Goal: Communication & Community: Connect with others

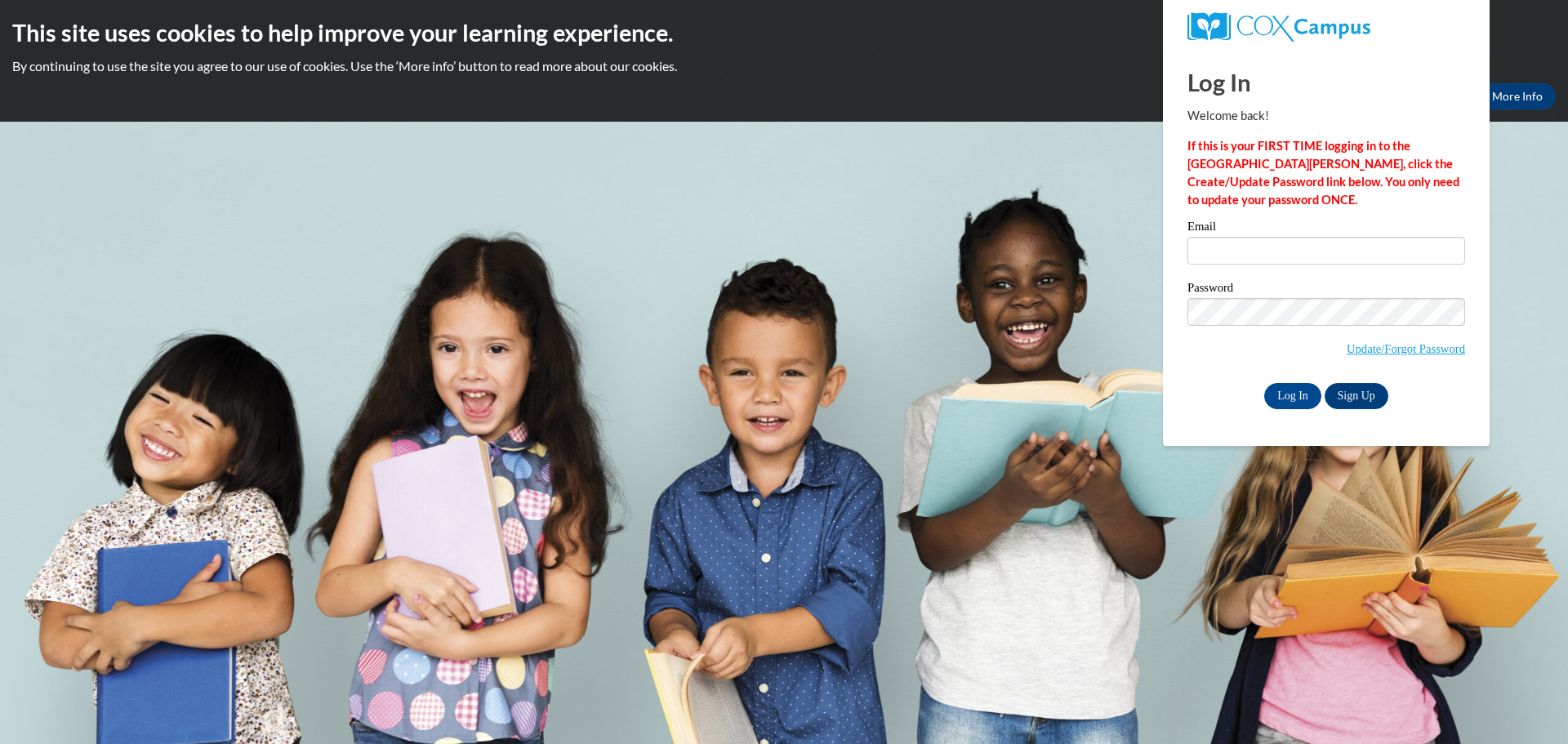
type input "cgeyer@kusd.edu"
click at [1295, 397] on input "Log In" at bounding box center [1292, 396] width 57 height 26
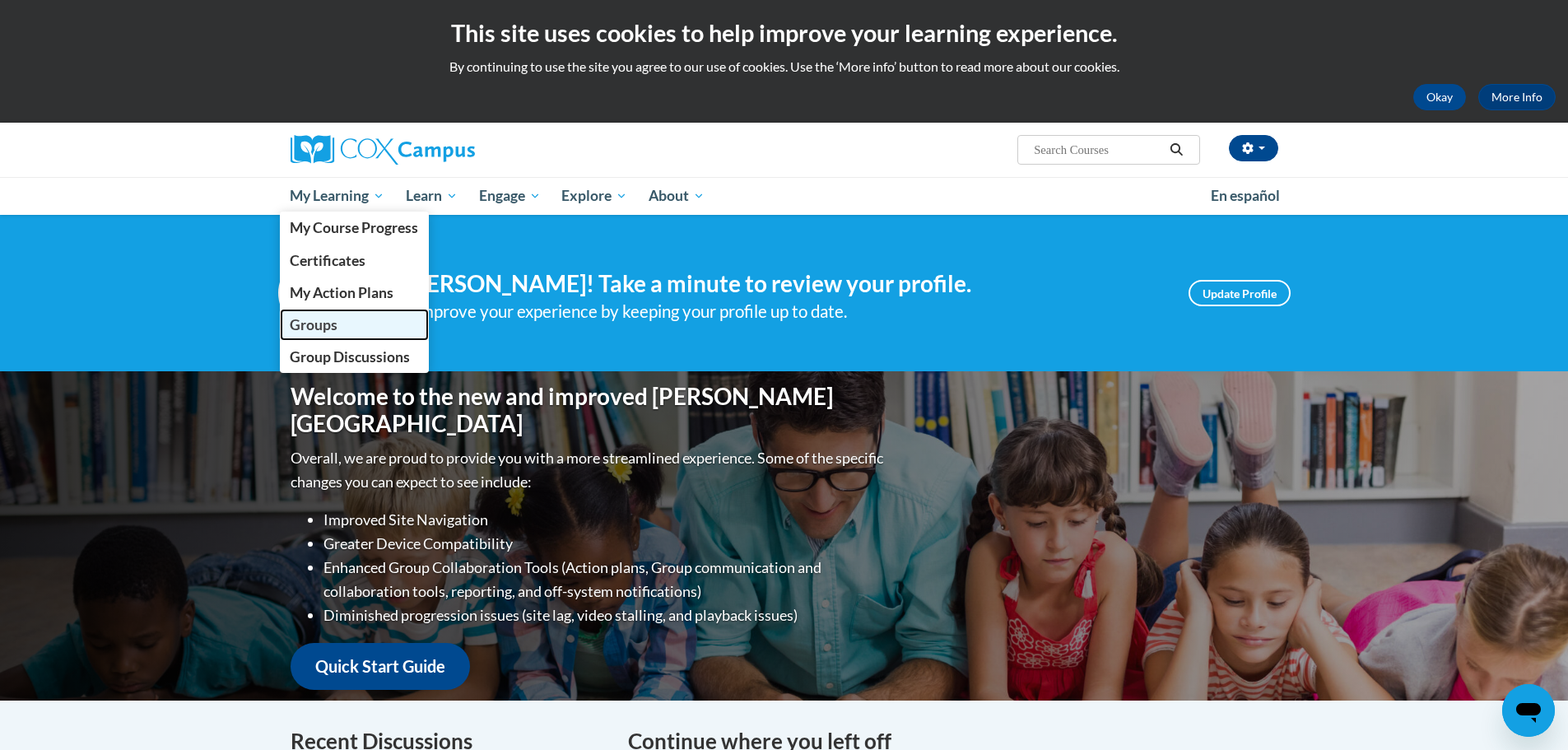
click at [333, 324] on span "Groups" at bounding box center [313, 325] width 48 height 17
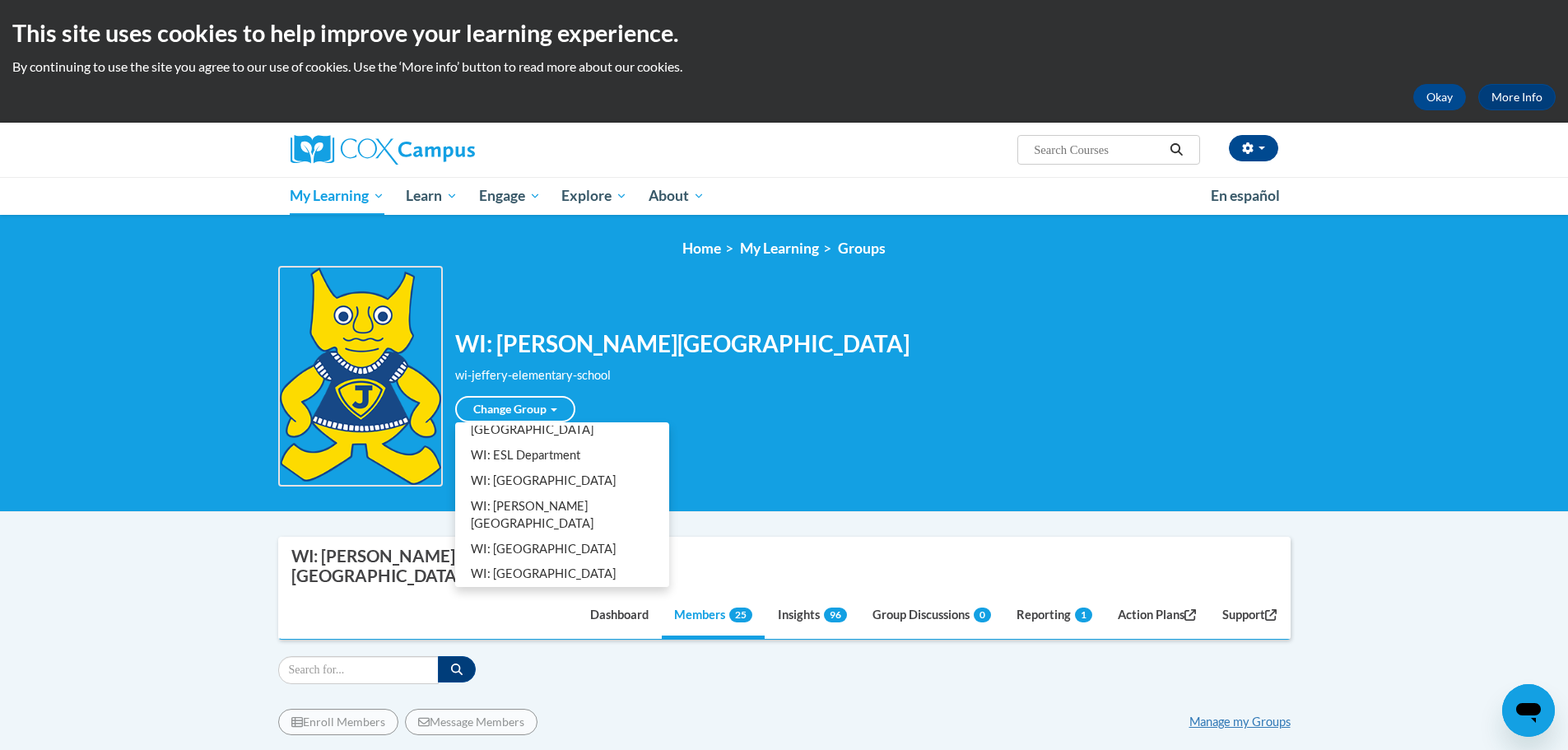
scroll to position [247, 0]
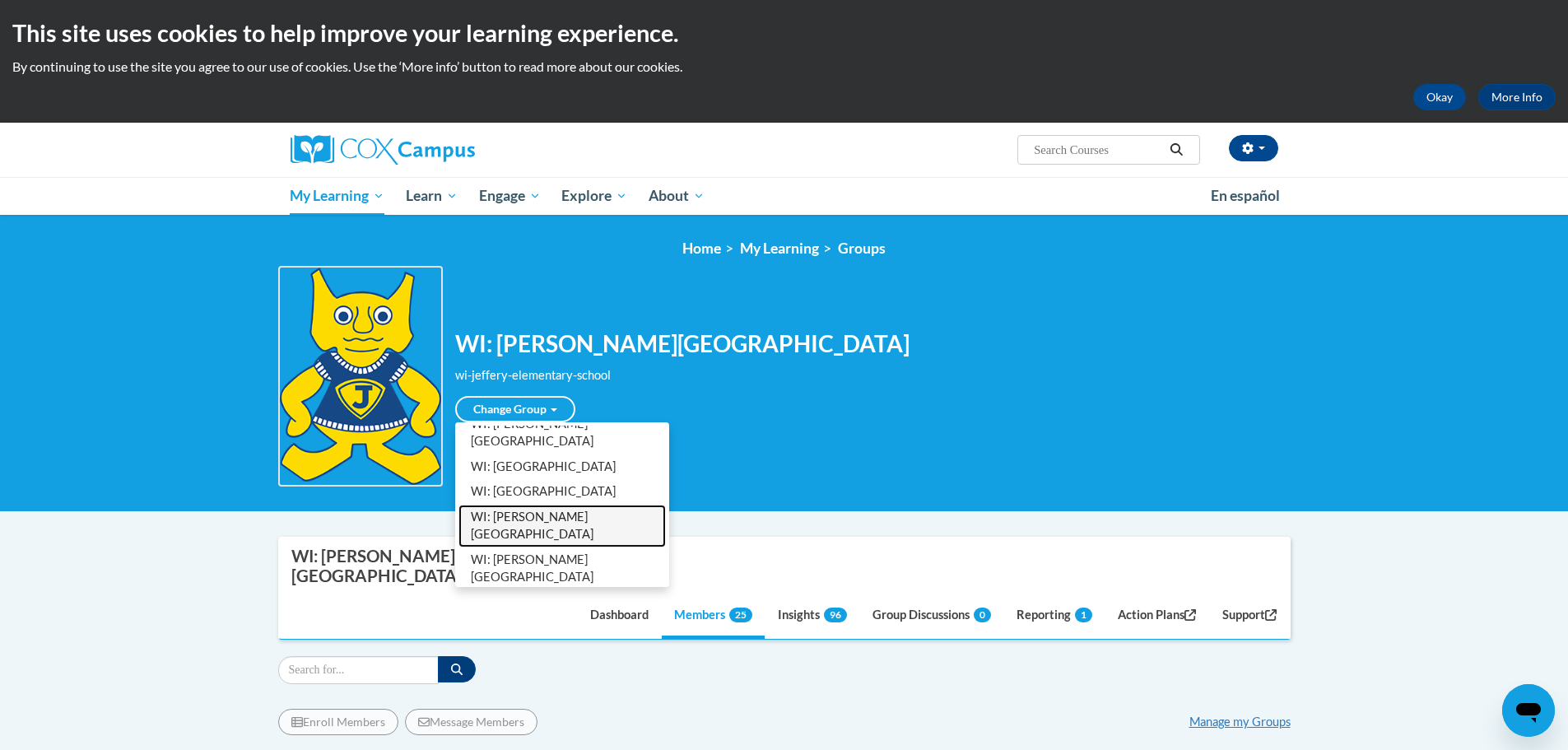
click at [560, 512] on link "WI: [PERSON_NAME][GEOGRAPHIC_DATA]" at bounding box center [562, 526] width 208 height 43
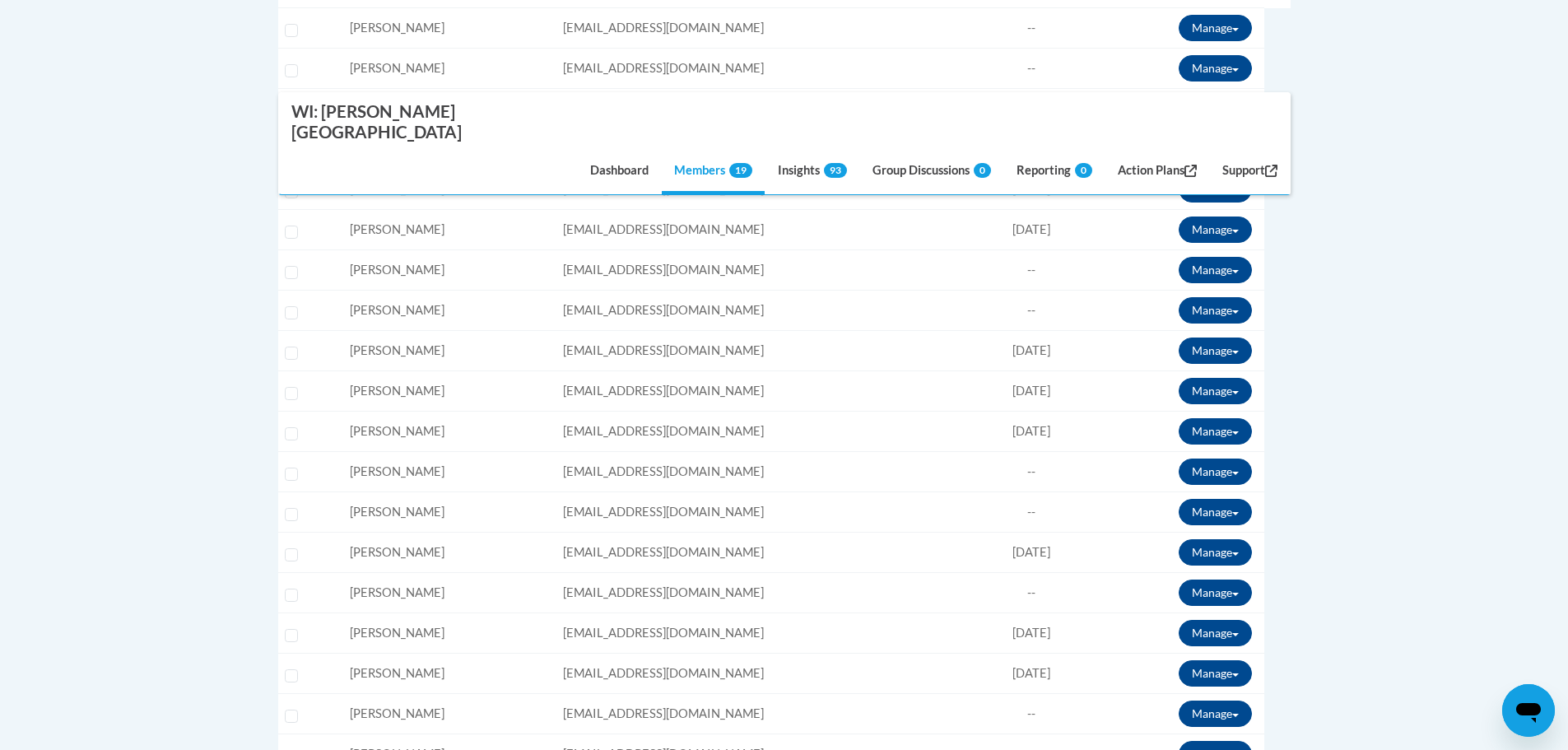
scroll to position [165, 0]
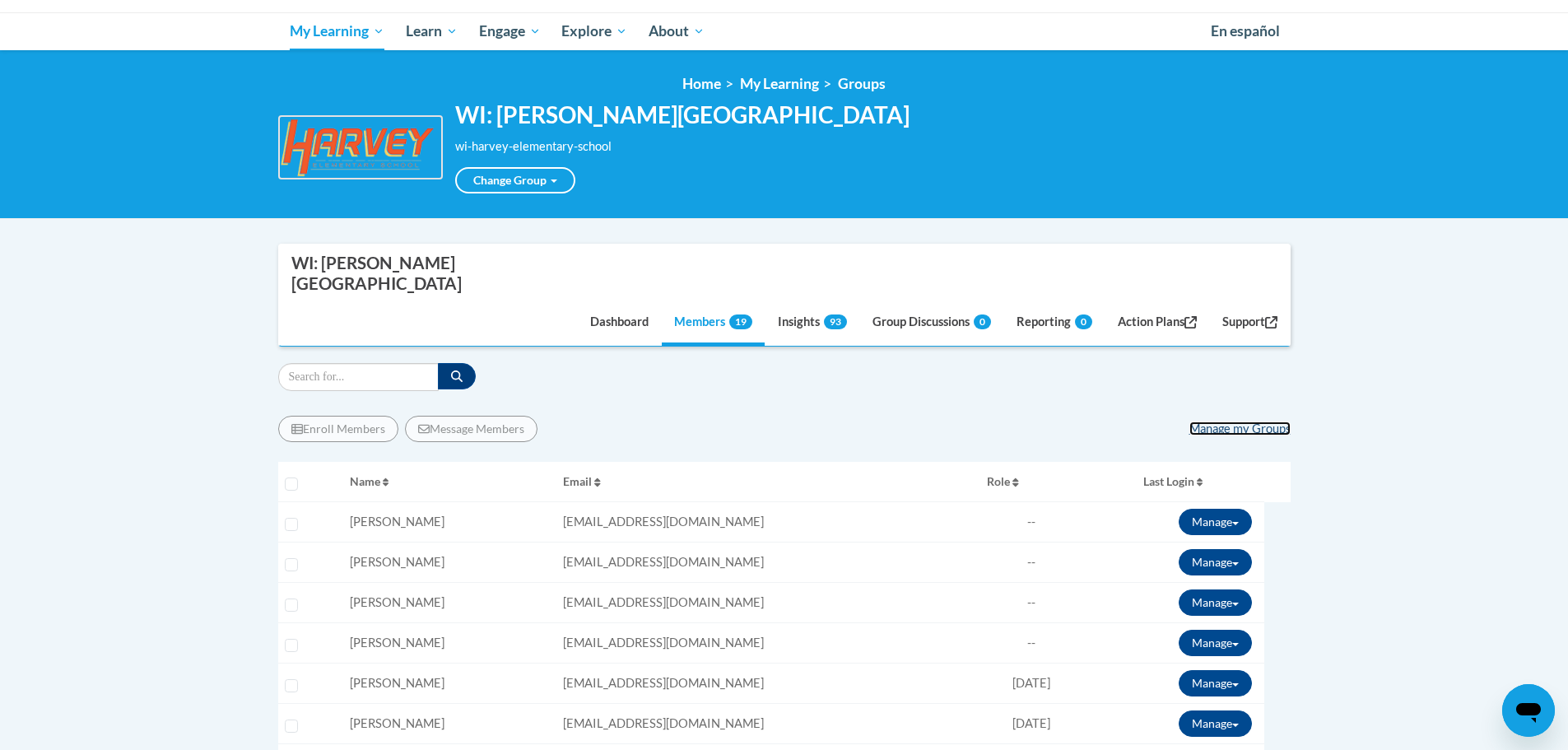
click at [1267, 422] on link "Manage my Groups" at bounding box center [1240, 429] width 101 height 14
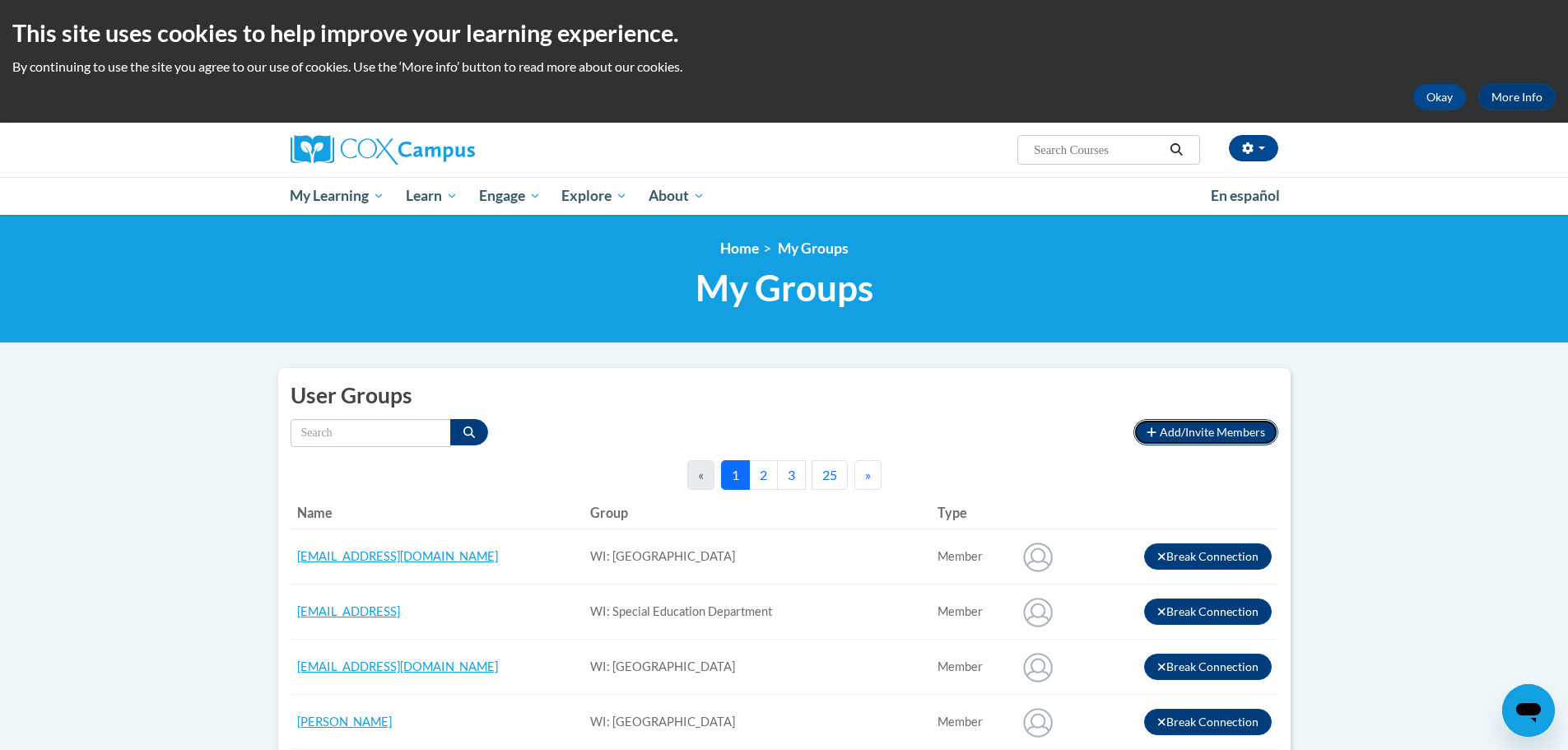
click at [1206, 435] on span "Add/Invite Members" at bounding box center [1212, 432] width 106 height 14
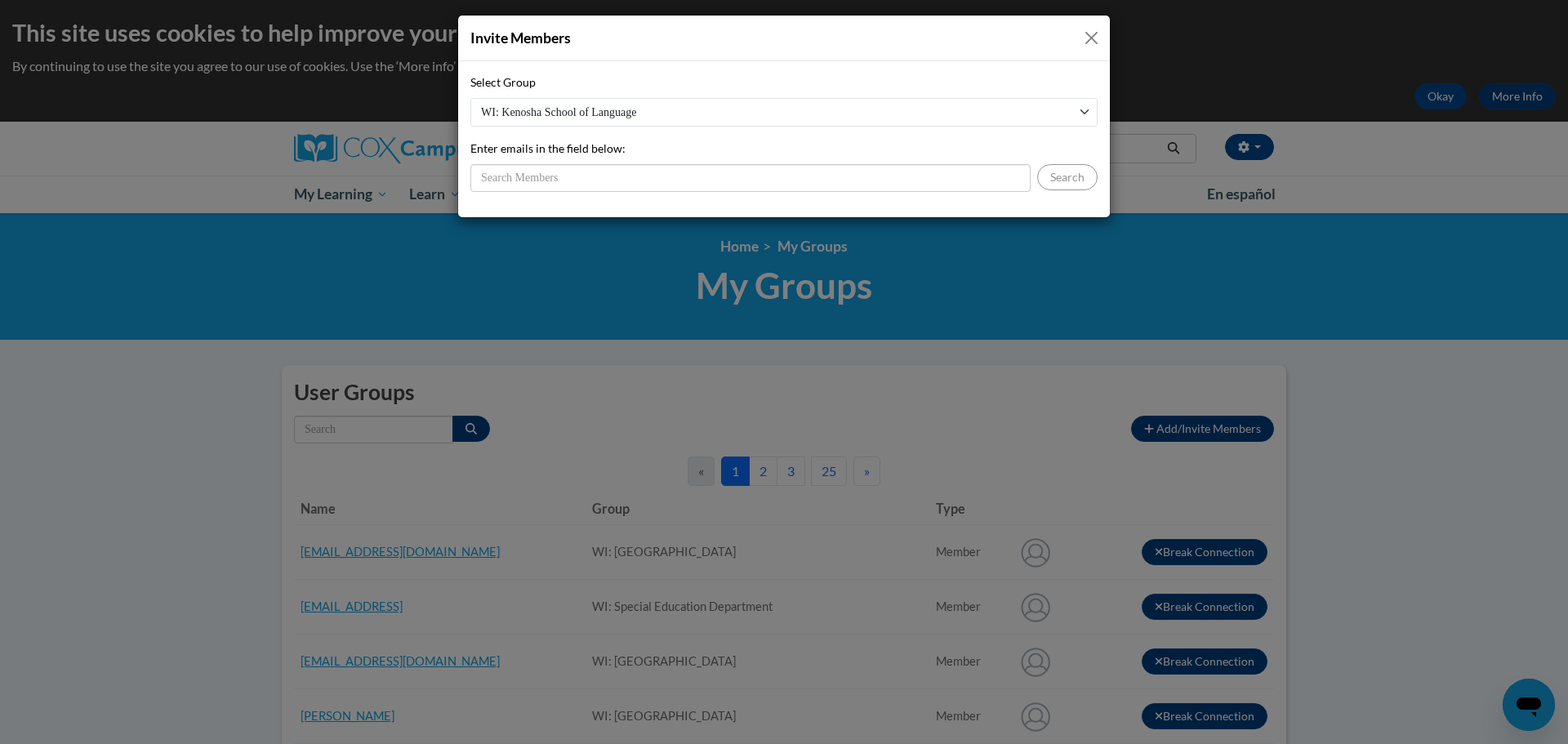
click at [538, 111] on select "WI: Kenosha School of Language WI: Nash Elementary School WI: ESL Department WI…" at bounding box center [784, 113] width 627 height 29
select select "19568190-0000-0000-0000-000000000000"
click at [470, 98] on select "WI: Kenosha School of Language WI: Nash Elementary School WI: ESL Department WI…" at bounding box center [784, 113] width 627 height 29
click at [563, 176] on input "Enter emails in the field below:" at bounding box center [750, 178] width 560 height 28
type input "emillard@kusd.edu"
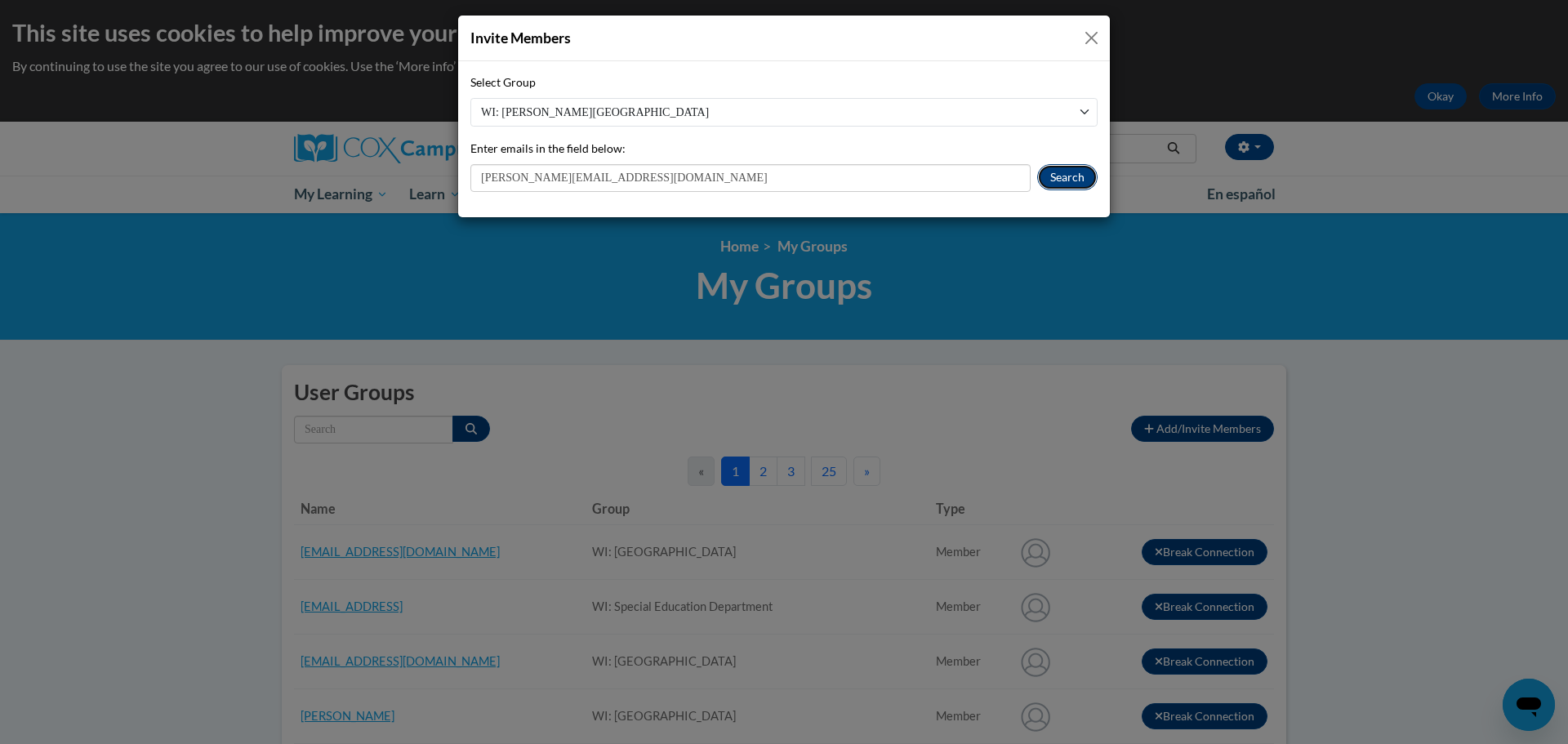
click at [1061, 177] on button "Search" at bounding box center [1067, 177] width 61 height 26
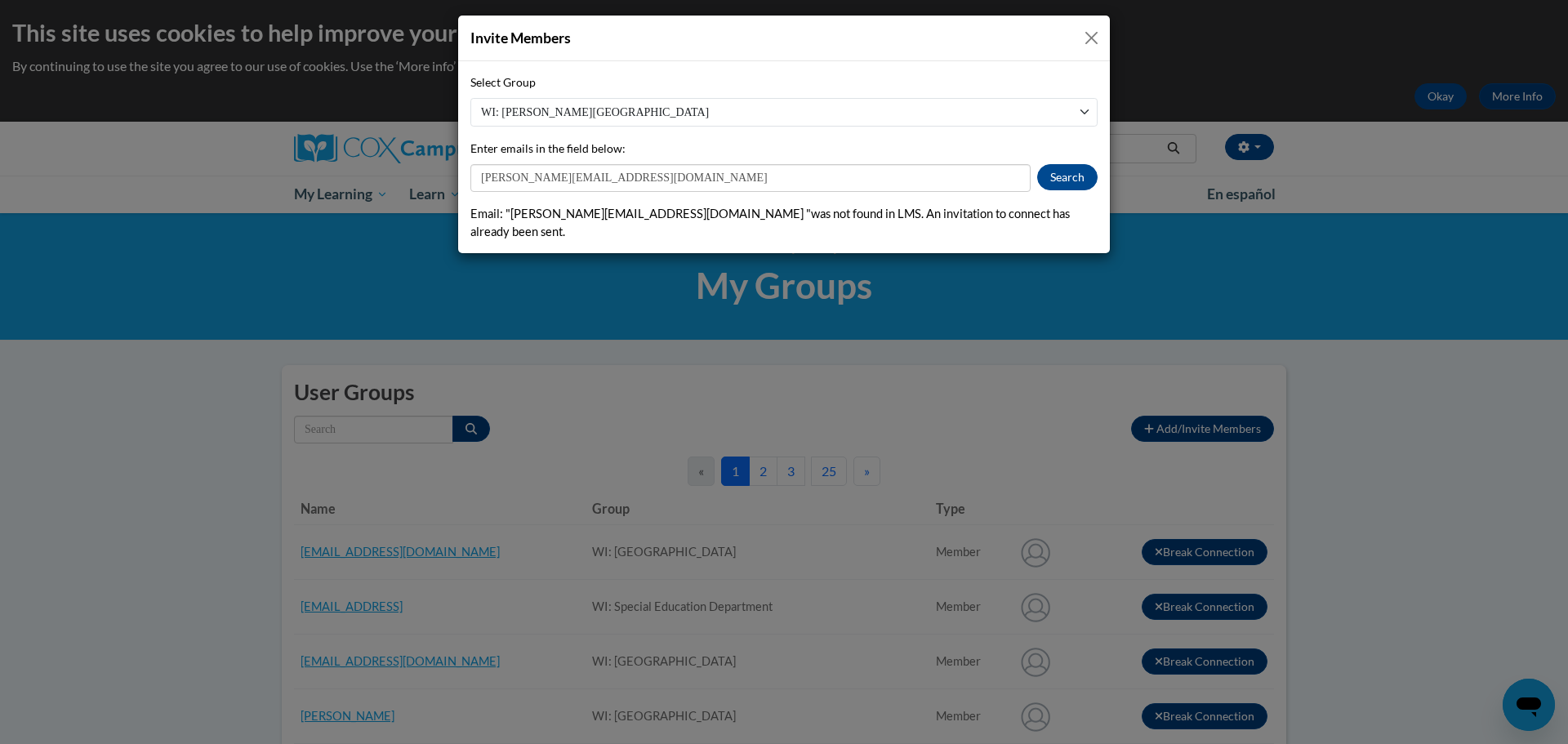
click at [1084, 34] on button "Close" at bounding box center [1091, 38] width 20 height 20
